Goal: Task Accomplishment & Management: Complete application form

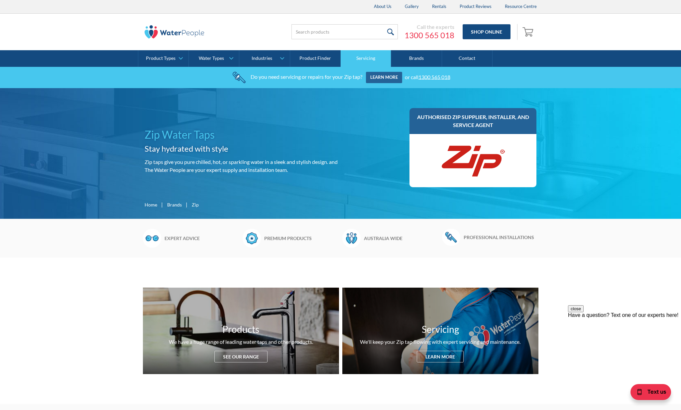
click at [372, 56] on link "Servicing" at bounding box center [366, 58] width 50 height 17
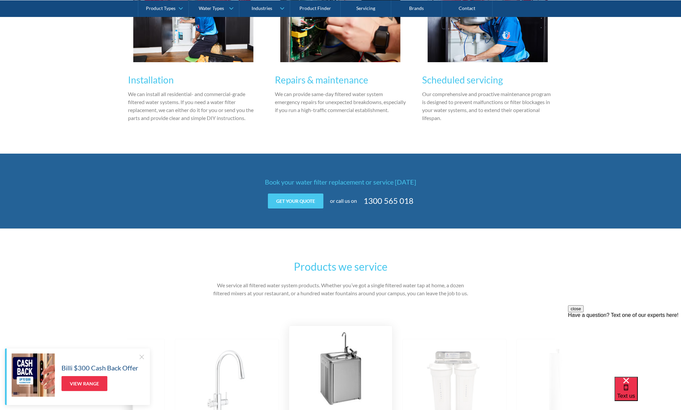
scroll to position [803, 0]
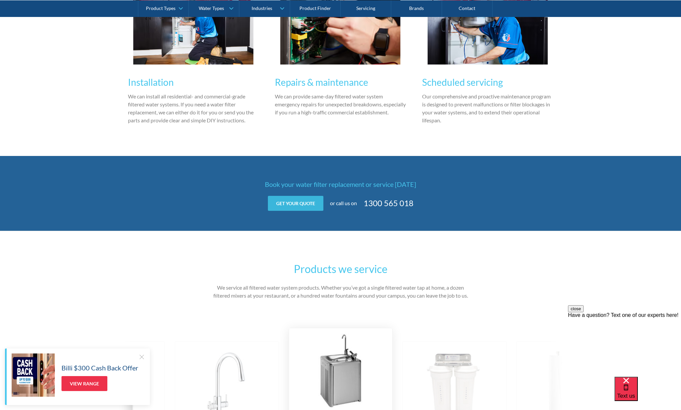
click at [299, 205] on link "Get your quote" at bounding box center [295, 203] width 55 height 15
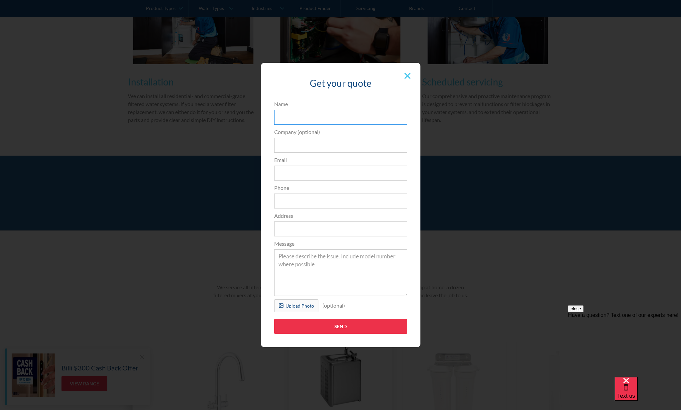
click at [321, 118] on input "Name" at bounding box center [340, 117] width 133 height 15
type input "[PERSON_NAME]"
type input "Earlytrade"
type input "[PERSON_NAME][EMAIL_ADDRESS][PERSON_NAME][DOMAIN_NAME]"
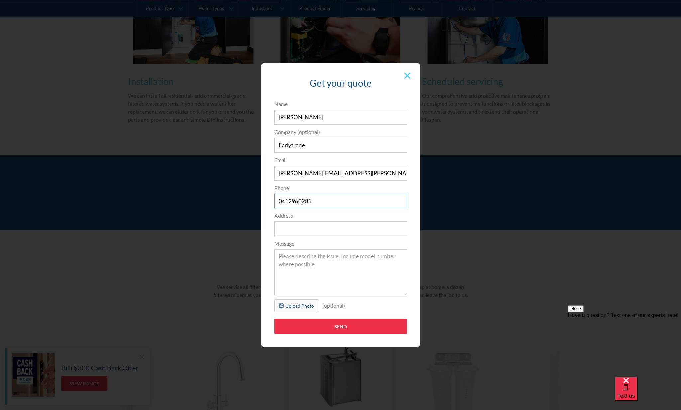
type input "0412960285"
click at [277, 229] on input "[STREET_ADDRESS]" at bounding box center [340, 228] width 133 height 15
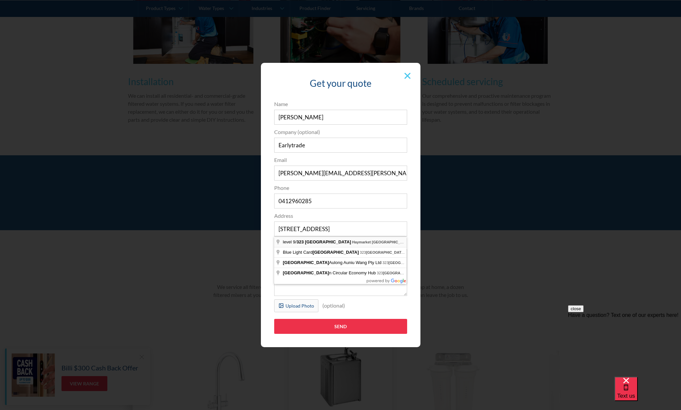
type input "level [STREET_ADDRESS]"
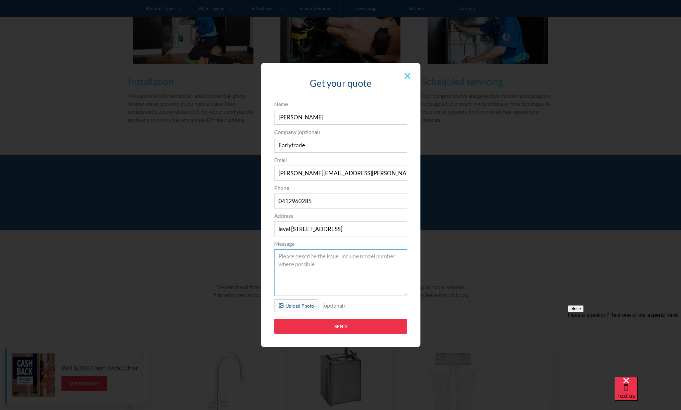
click at [351, 266] on textarea "Message" at bounding box center [340, 272] width 133 height 47
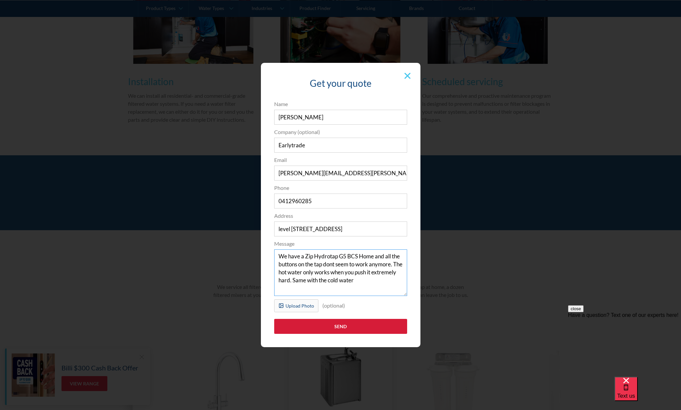
type textarea "We have a Zip Hydrotap G5 BCS Home and all the buttons on the tap dont seem to …"
click at [337, 325] on input "Send" at bounding box center [340, 326] width 133 height 15
